Goal: Information Seeking & Learning: Learn about a topic

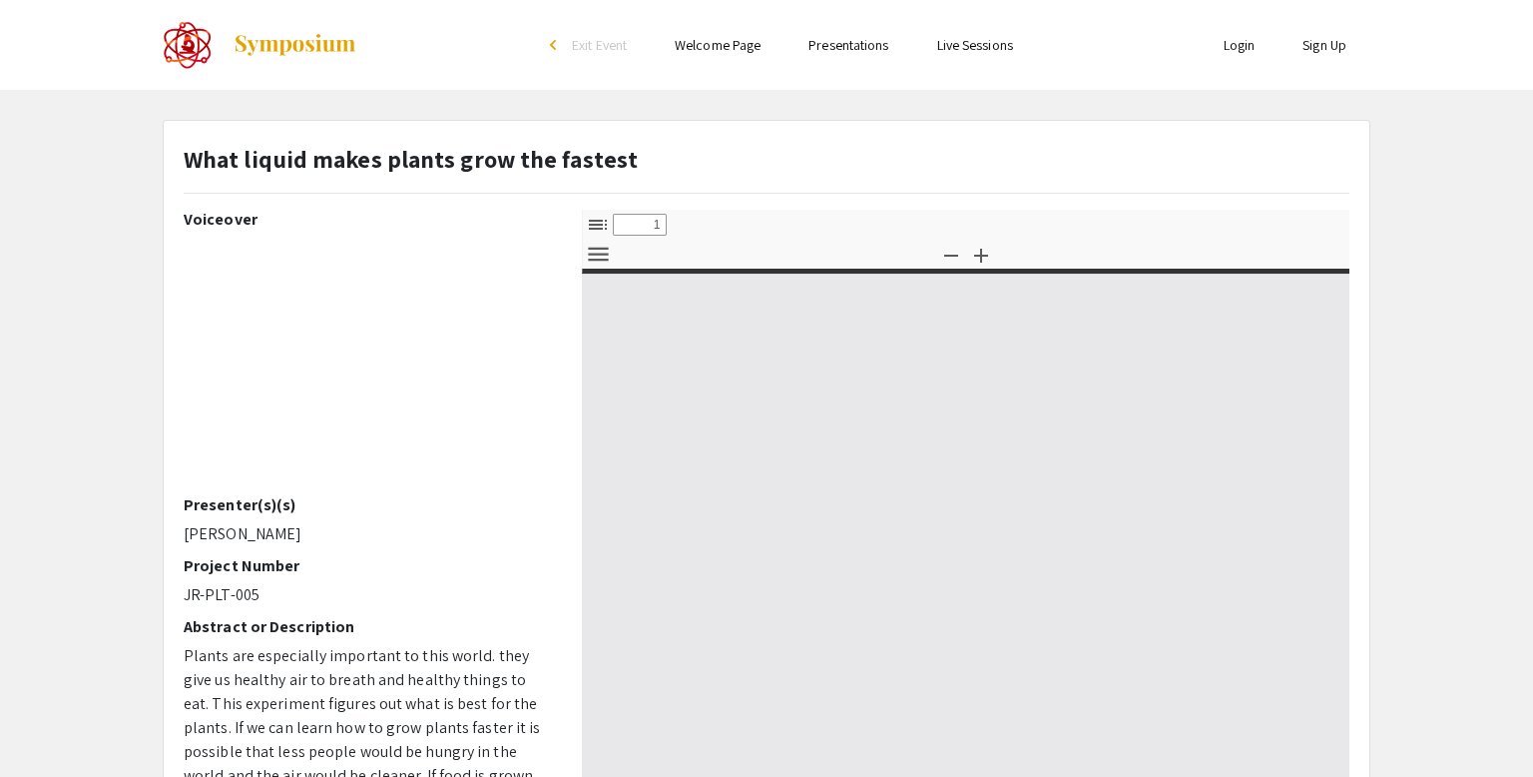
select select "custom"
type input "0"
select select "custom"
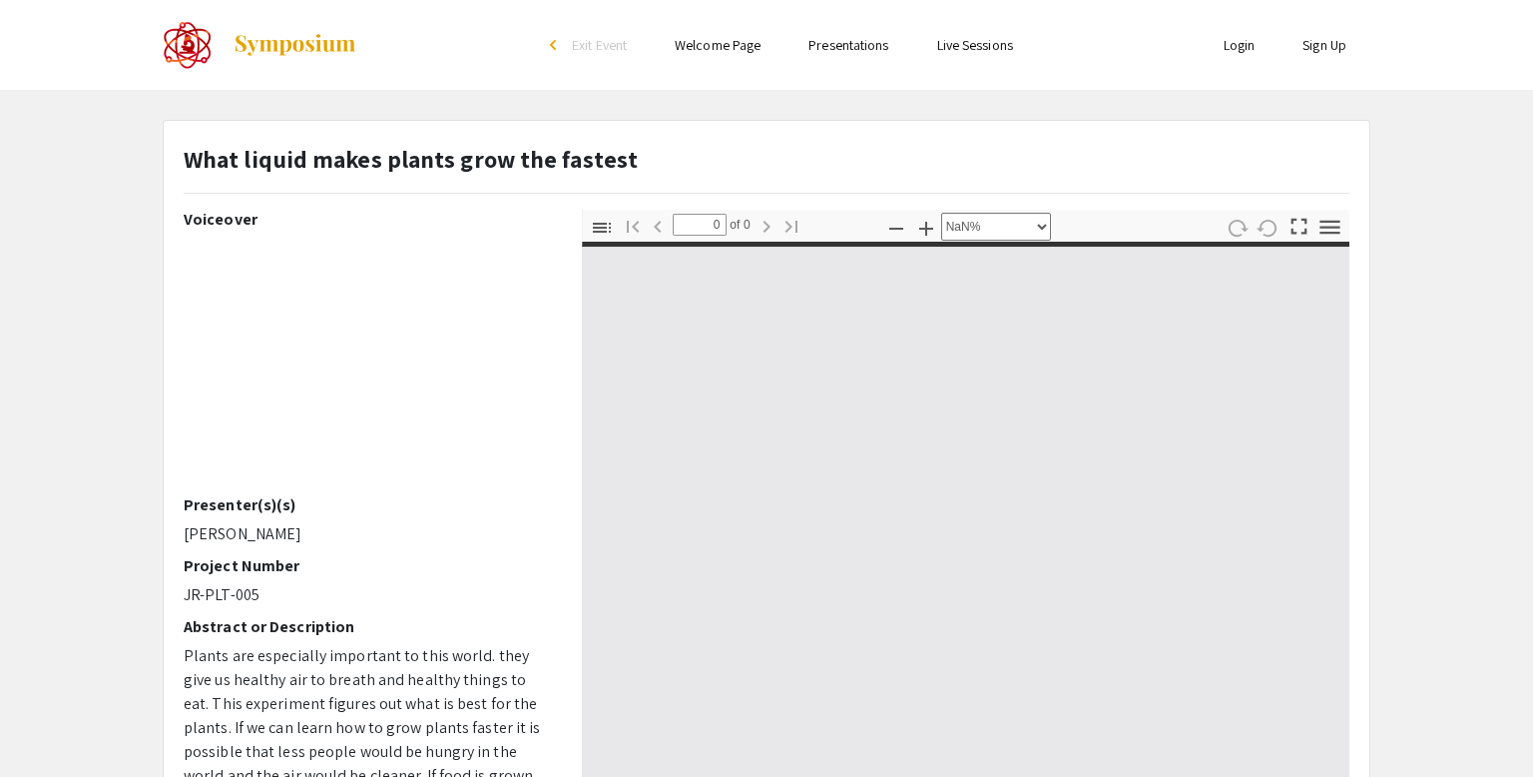
type input "1"
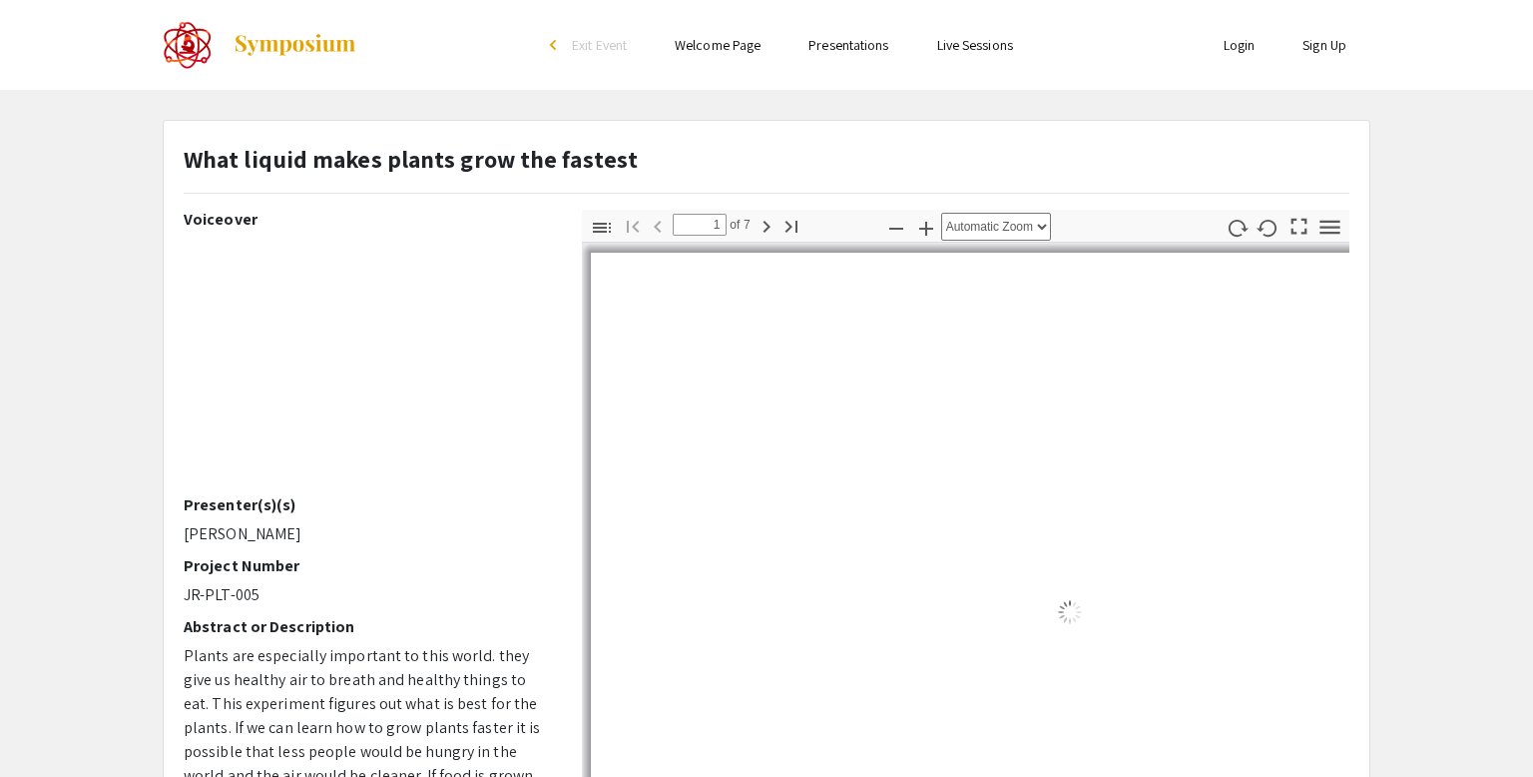
scroll to position [174, 0]
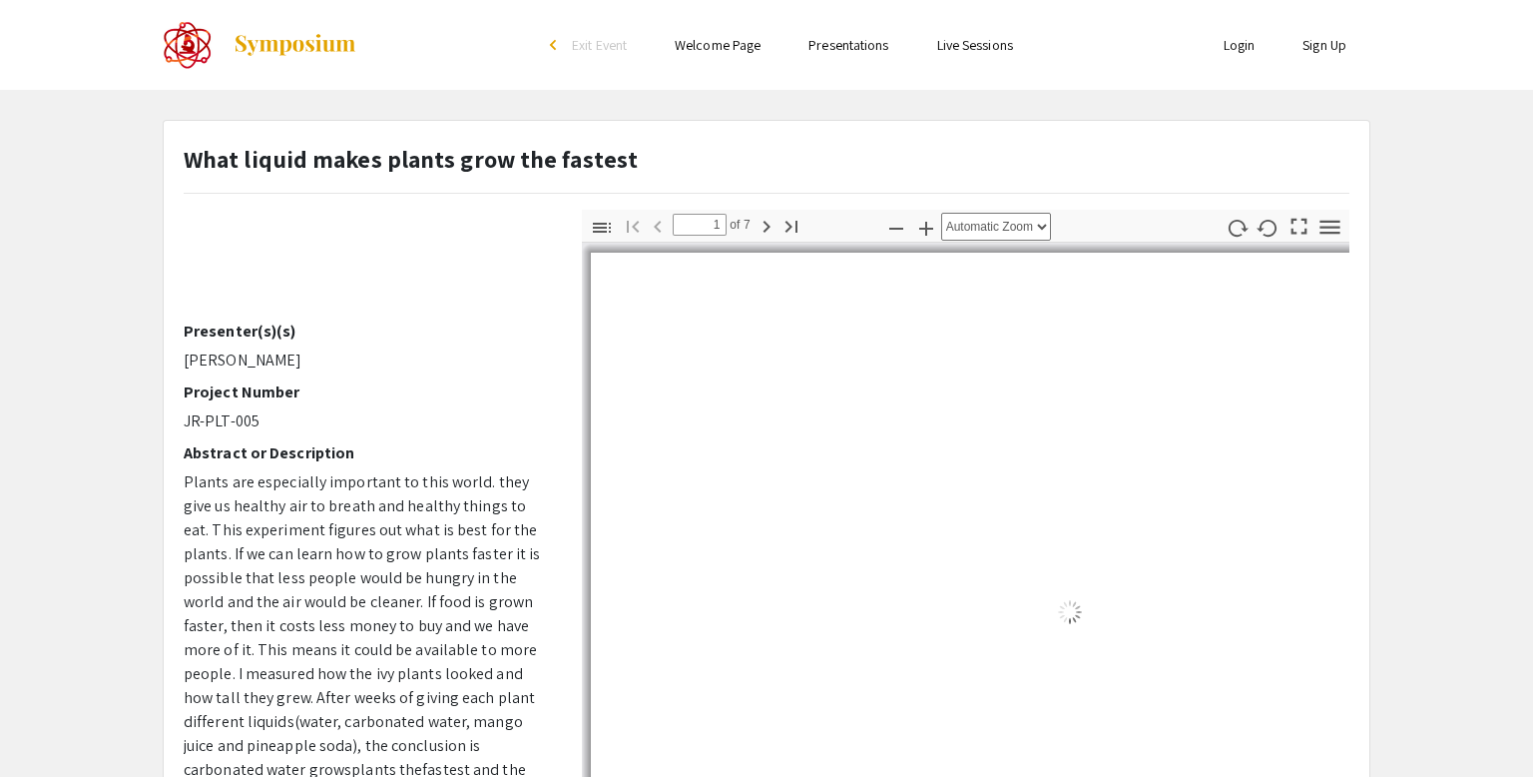
select select "auto"
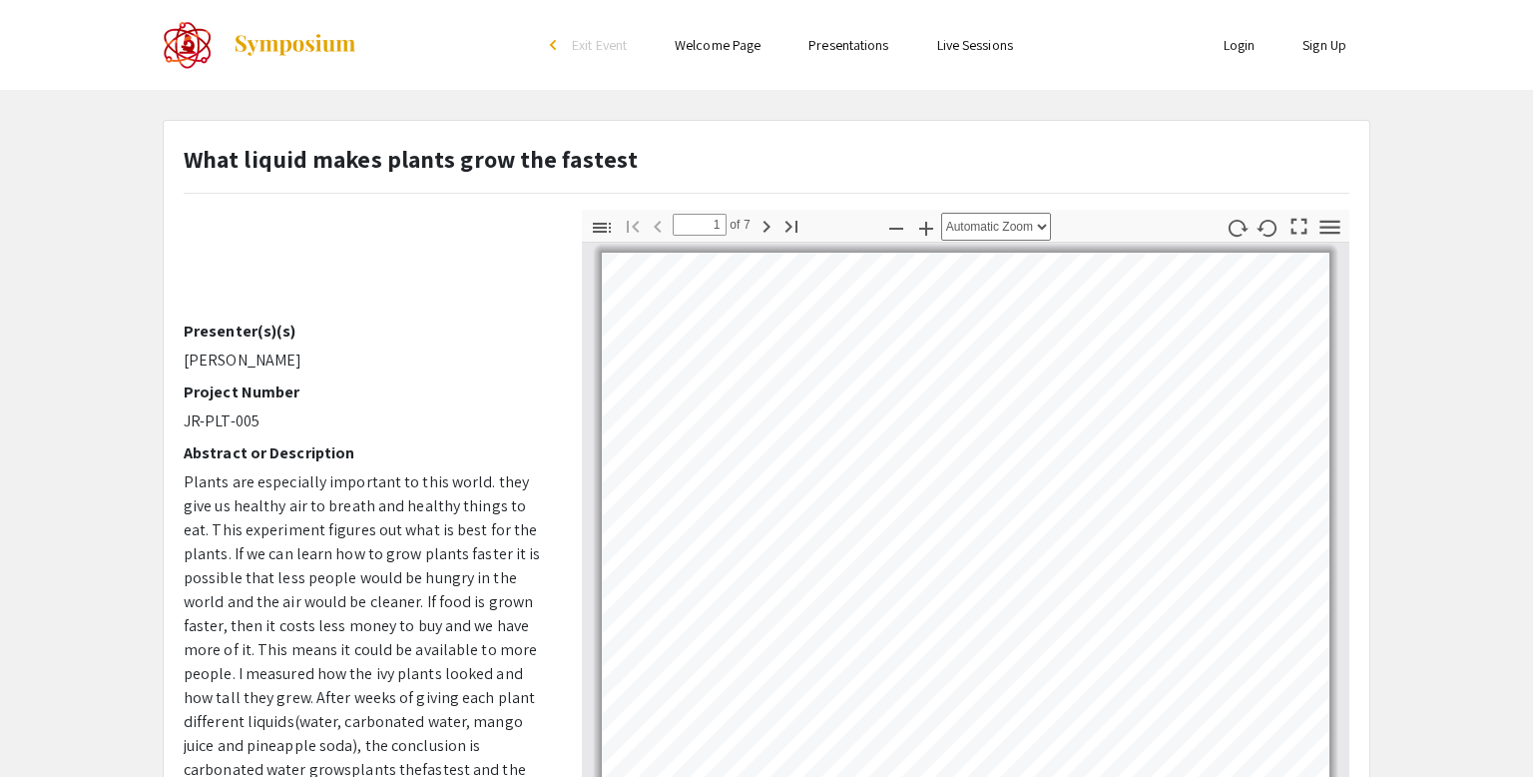
scroll to position [179, 0]
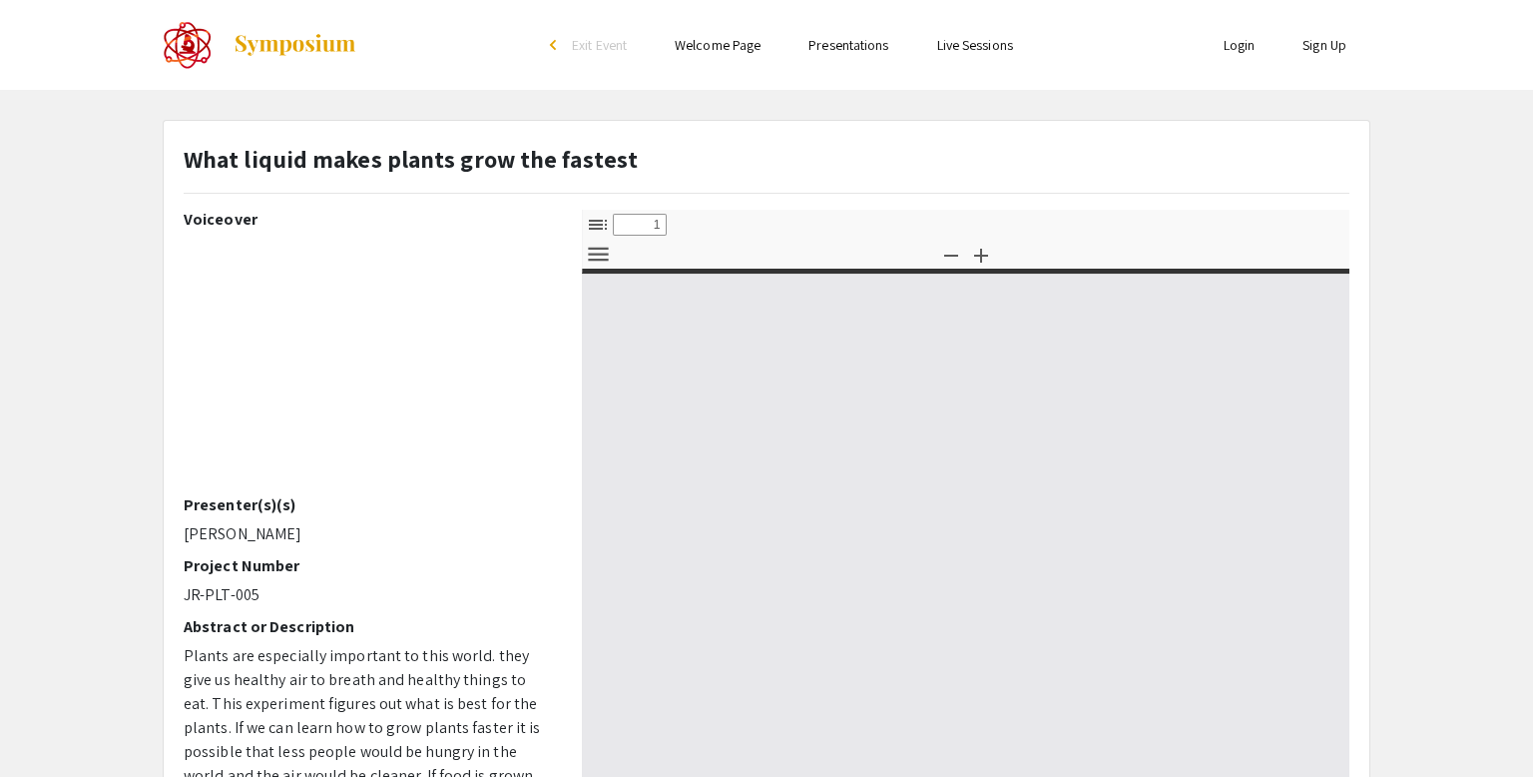
select select "custom"
type input "0"
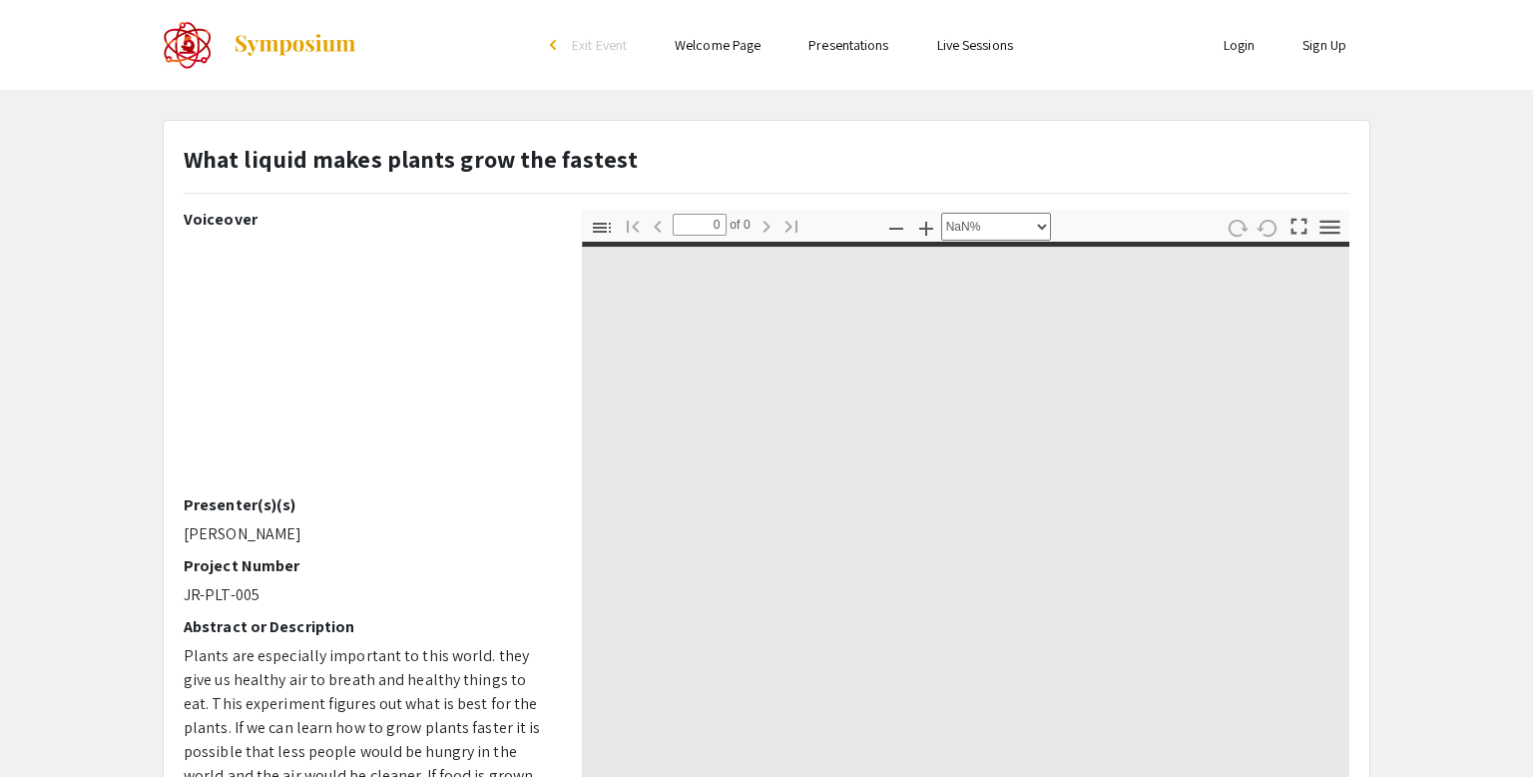
select select "auto"
type input "1"
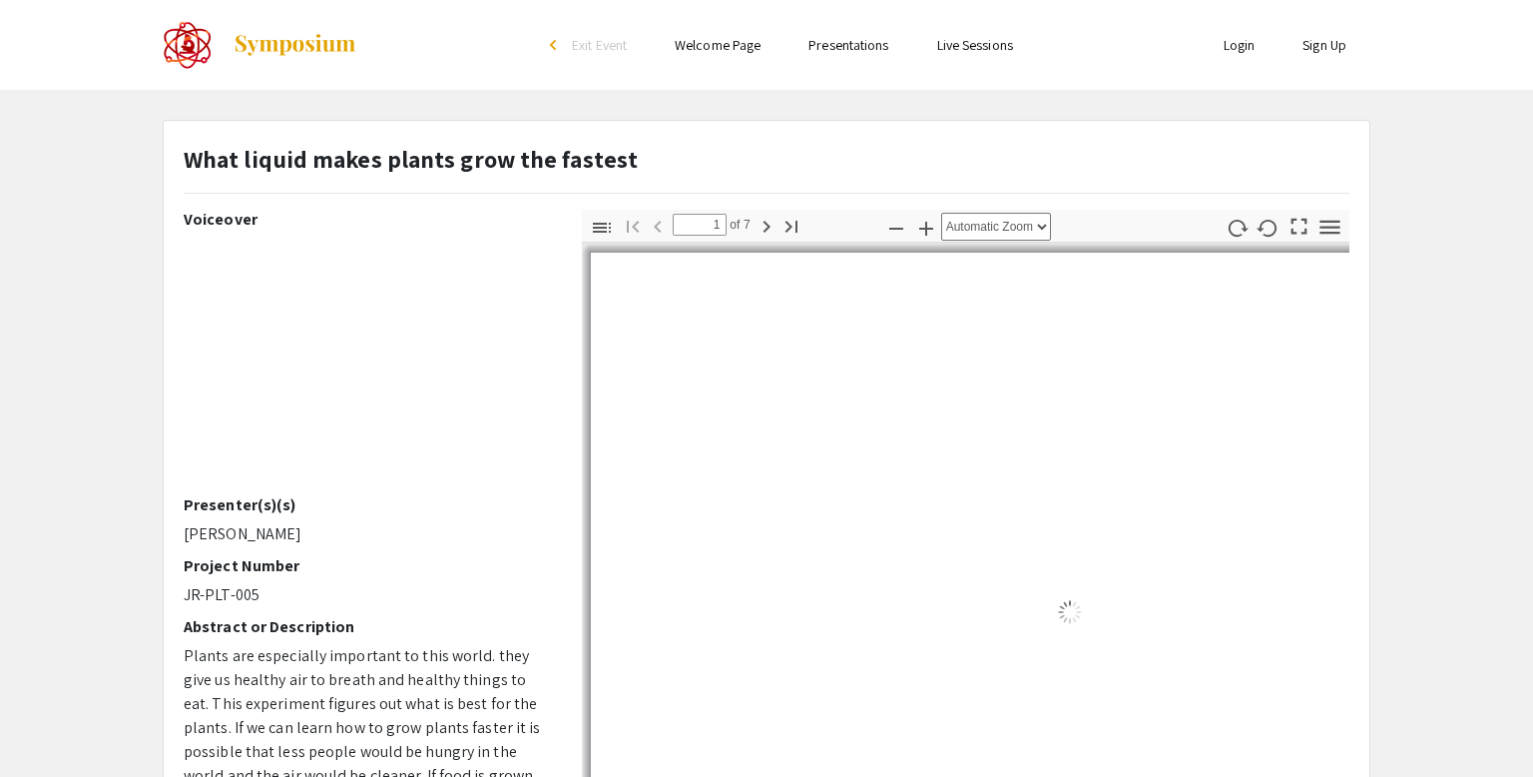
select select "auto"
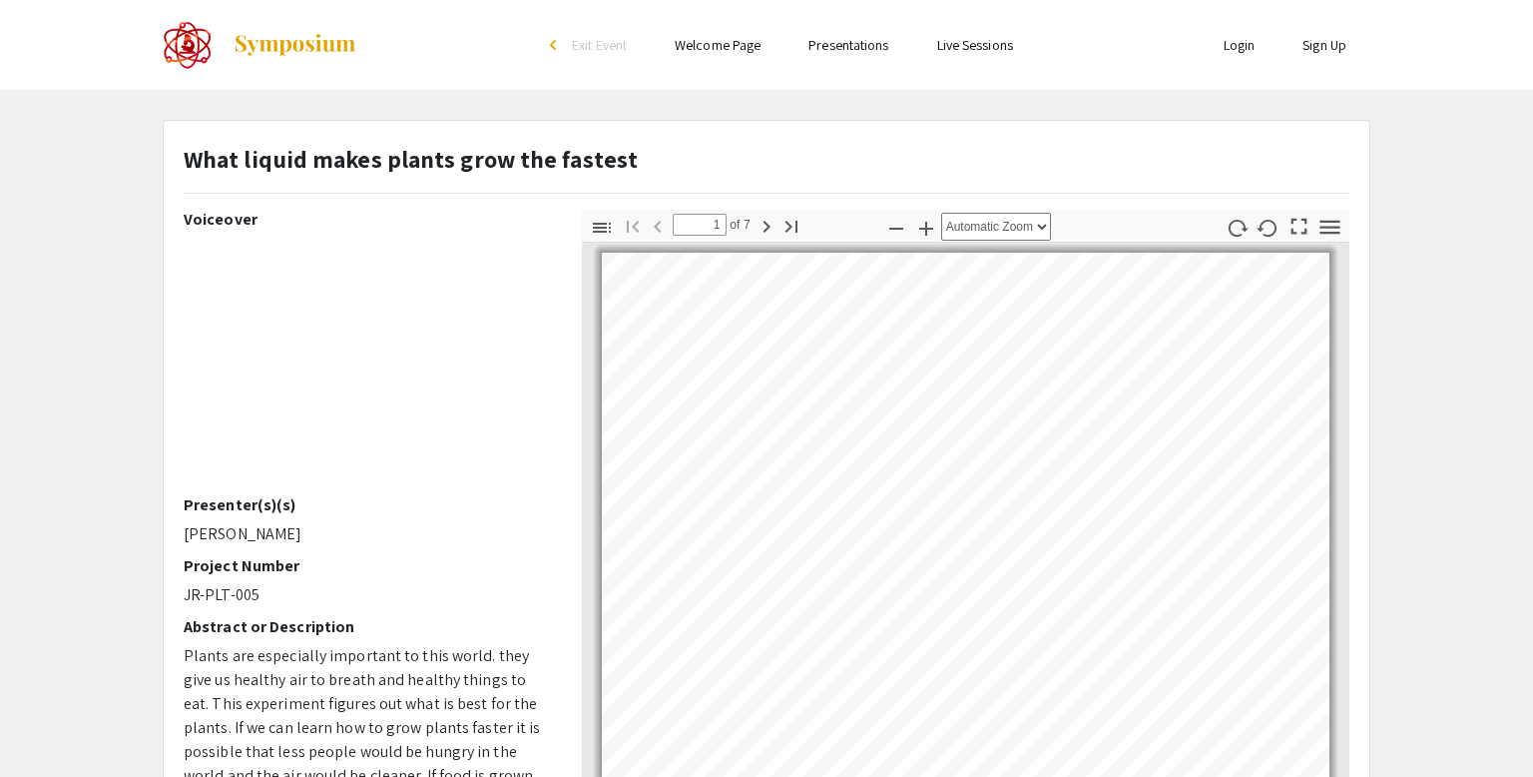
scroll to position [1, 0]
